Goal: Entertainment & Leisure: Consume media (video, audio)

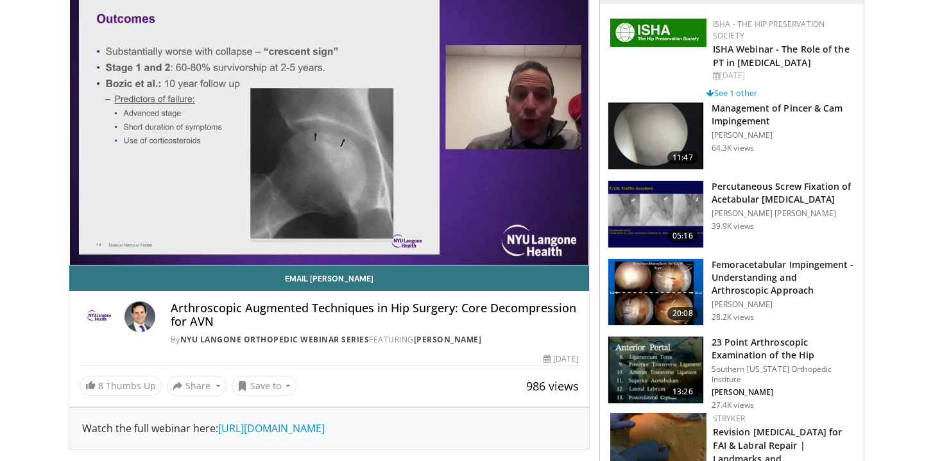
scroll to position [128, 0]
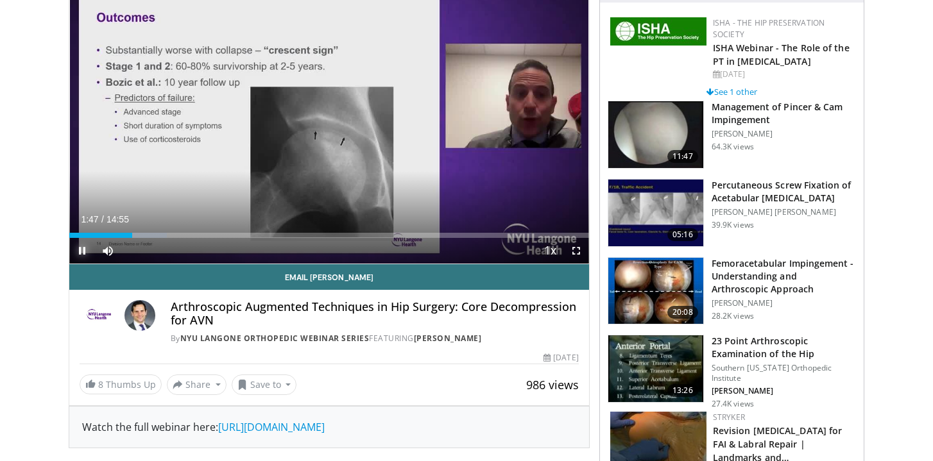
click at [87, 249] on span "Video Player" at bounding box center [82, 251] width 26 height 26
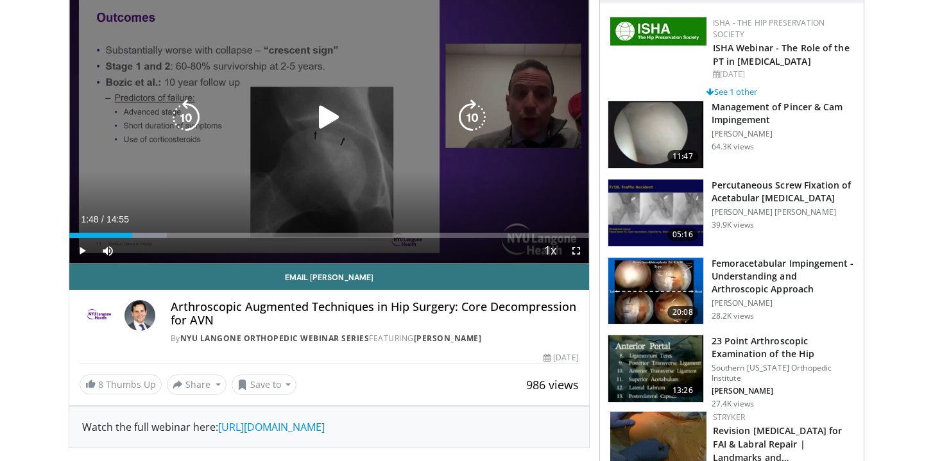
click at [337, 111] on icon "Video Player" at bounding box center [329, 117] width 36 height 36
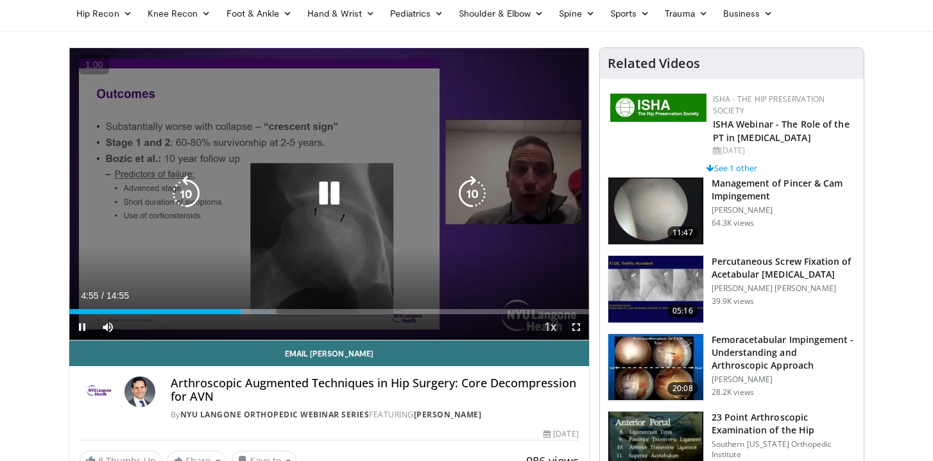
scroll to position [46, 0]
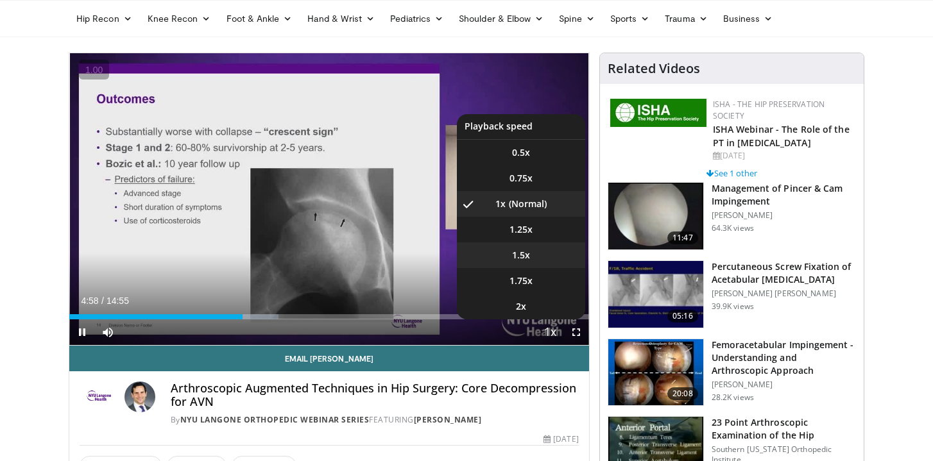
click at [531, 255] on li "1.5x" at bounding box center [521, 256] width 128 height 26
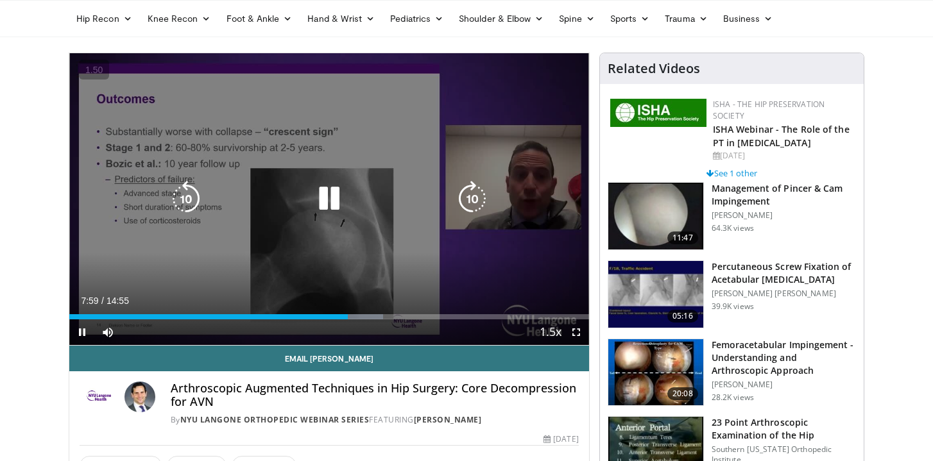
click at [323, 198] on icon "Video Player" at bounding box center [329, 199] width 36 height 36
click at [336, 201] on icon "Video Player" at bounding box center [329, 199] width 36 height 36
click at [336, 198] on icon "Video Player" at bounding box center [329, 199] width 36 height 36
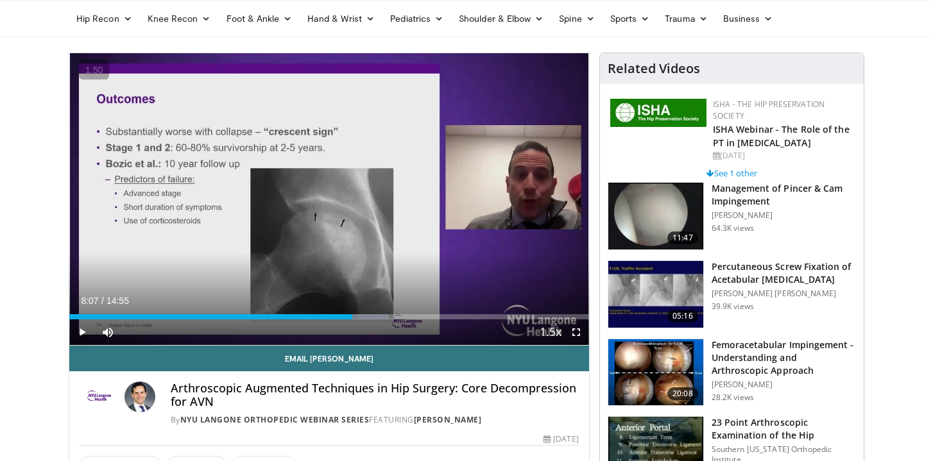
click at [330, 191] on div "10 seconds Tap to unmute" at bounding box center [329, 199] width 520 height 292
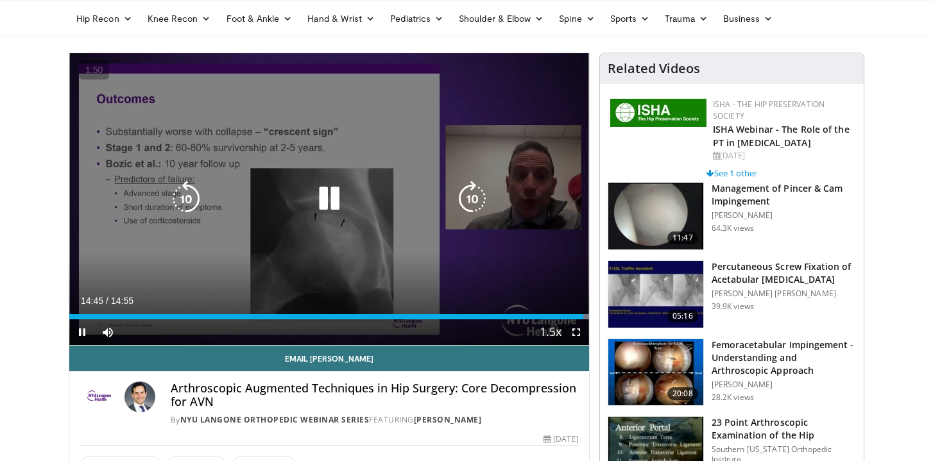
click at [329, 197] on icon "Video Player" at bounding box center [329, 199] width 36 height 36
